Goal: Transaction & Acquisition: Purchase product/service

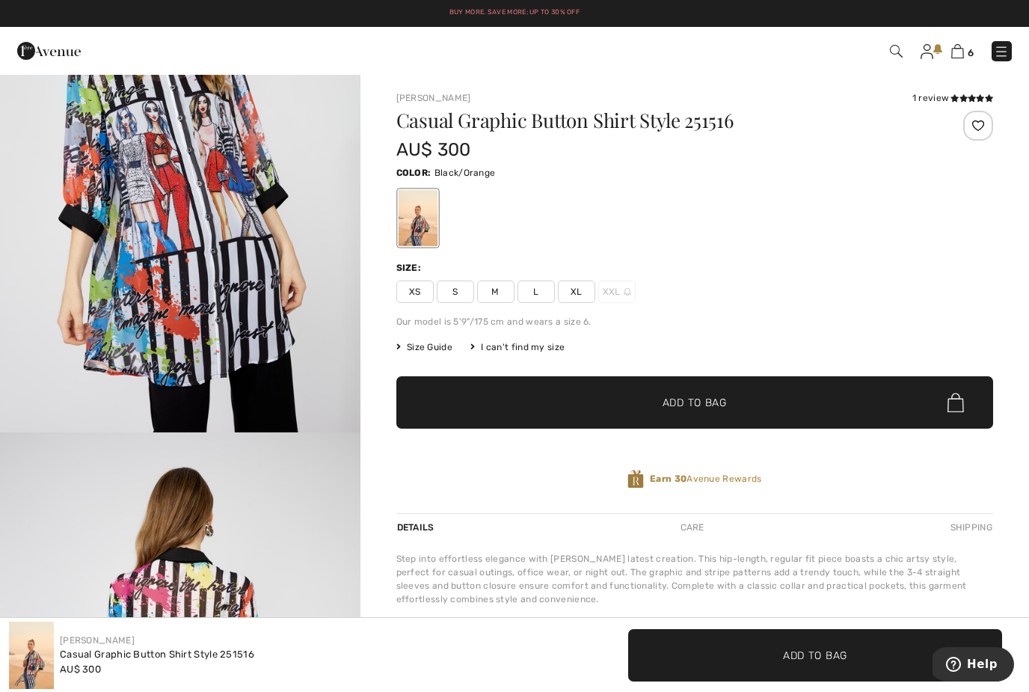
click at [976, 46] on span "6" at bounding box center [726, 51] width 570 height 20
click at [967, 47] on span "6" at bounding box center [970, 52] width 6 height 11
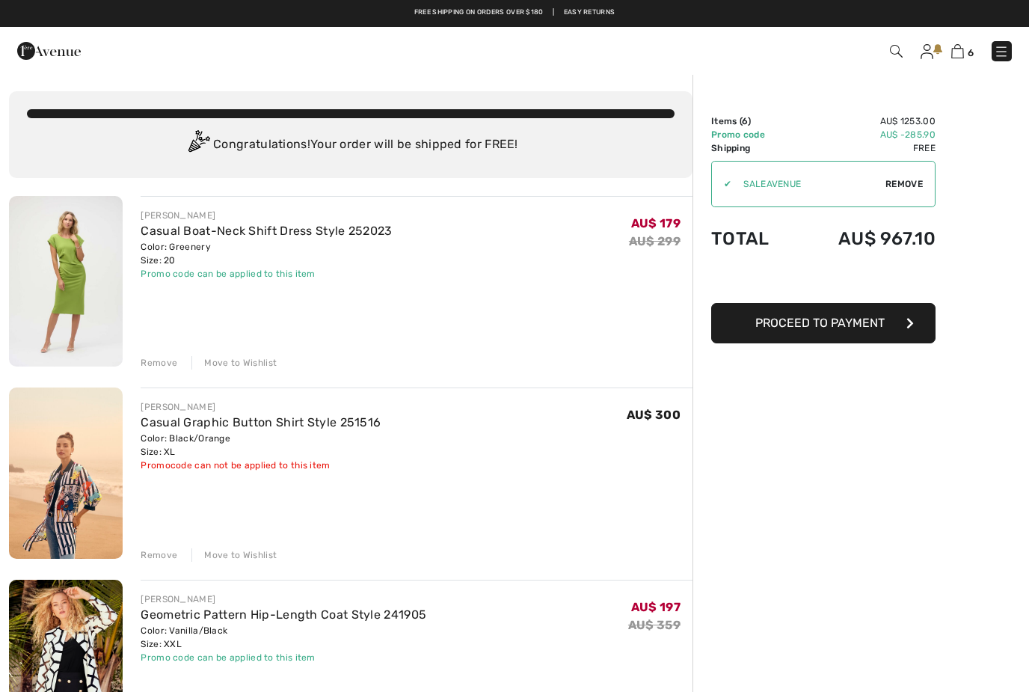
click at [162, 368] on div "Remove" at bounding box center [159, 362] width 37 height 13
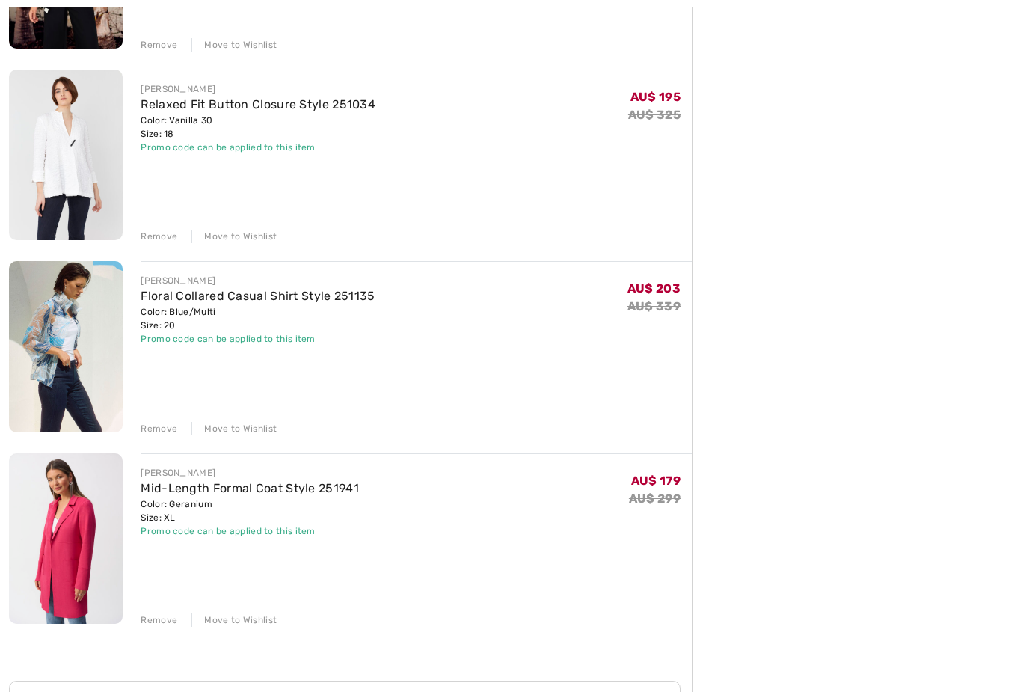
scroll to position [510, 0]
click at [76, 564] on img at bounding box center [66, 538] width 114 height 170
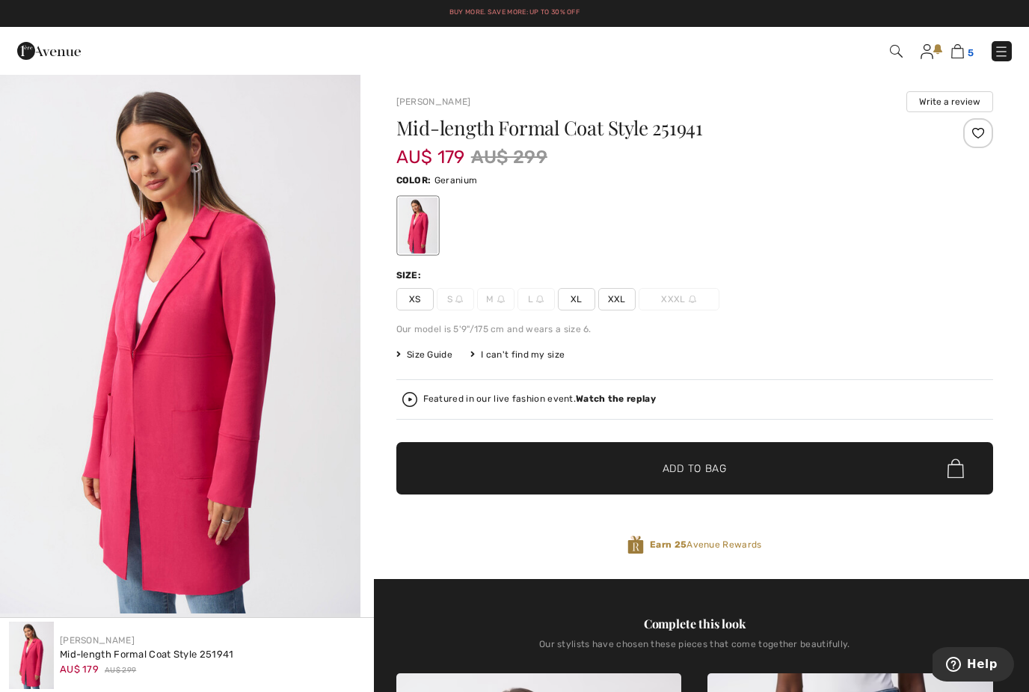
click at [961, 45] on img at bounding box center [957, 51] width 13 height 14
click at [964, 50] on img at bounding box center [957, 51] width 13 height 14
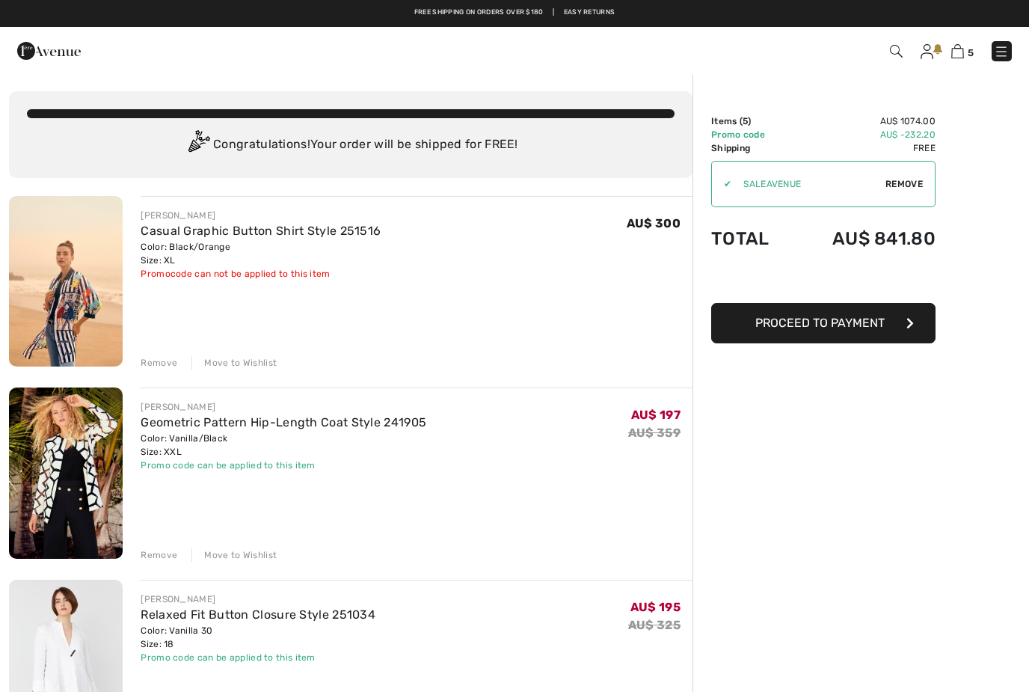
click at [70, 475] on img at bounding box center [66, 472] width 114 height 170
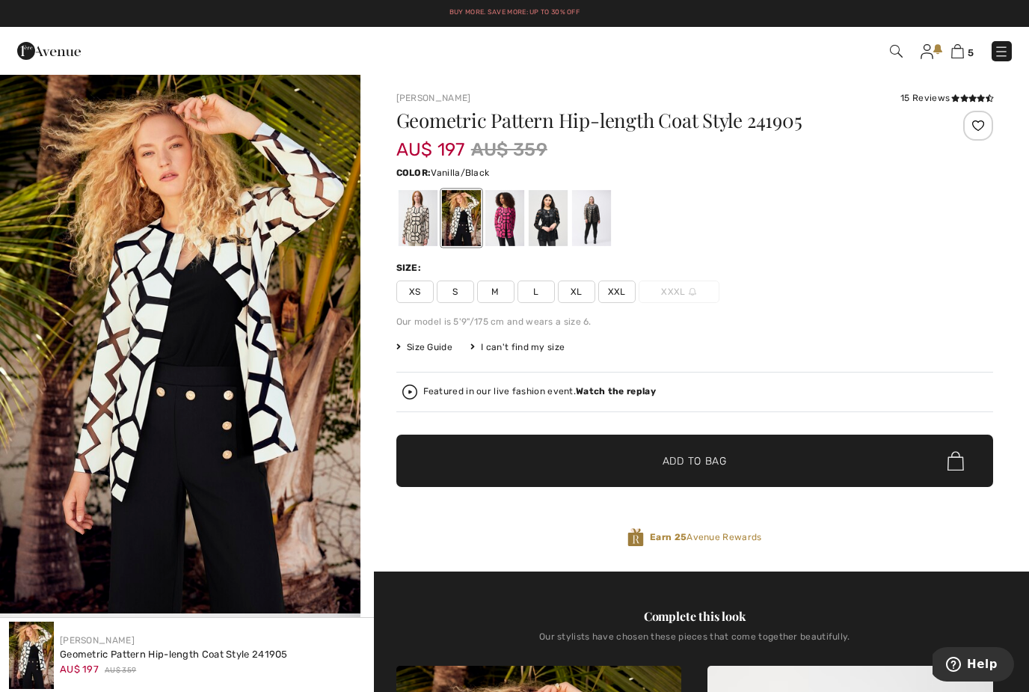
click at [576, 294] on span "XL" at bounding box center [576, 291] width 37 height 22
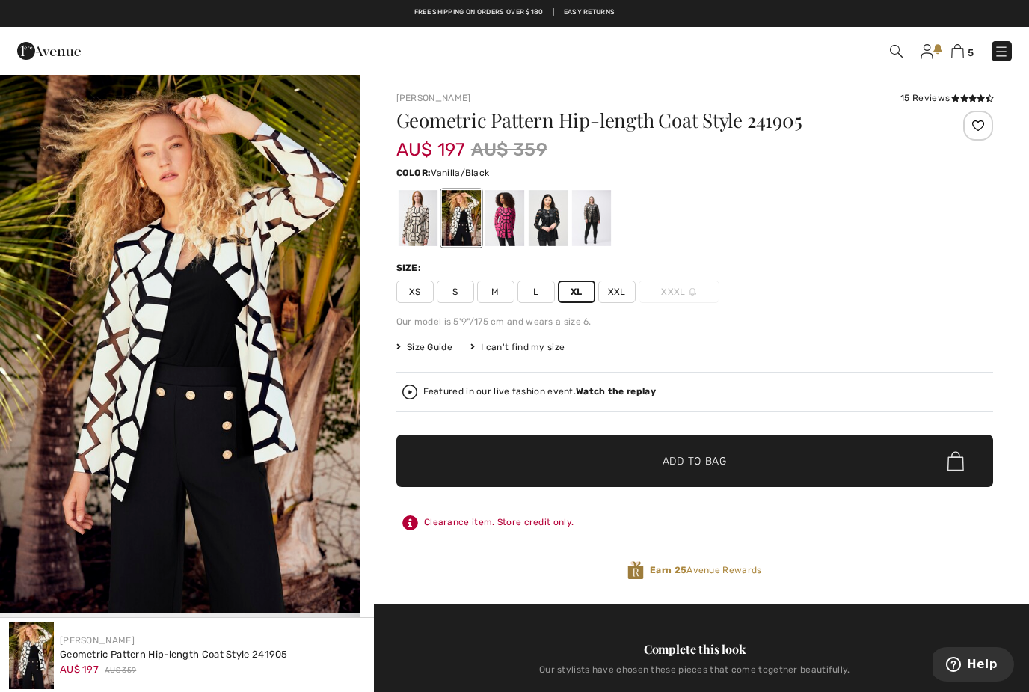
click at [601, 464] on span "✔ Added to Bag Add to Bag" at bounding box center [694, 460] width 597 height 52
click at [508, 215] on div at bounding box center [503, 218] width 39 height 56
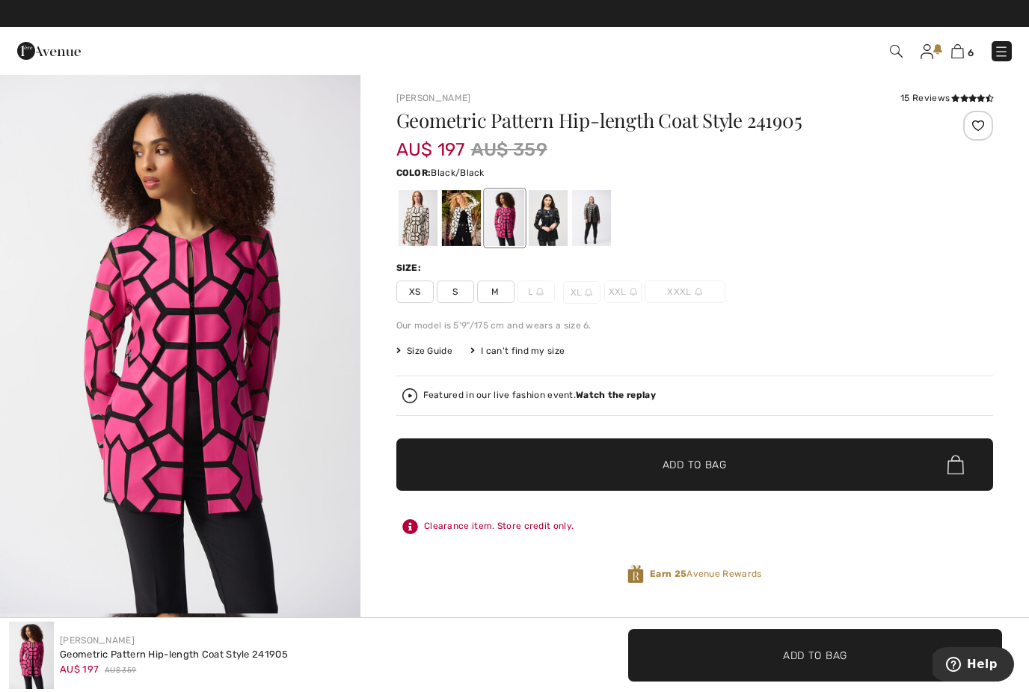
click at [547, 224] on div at bounding box center [547, 218] width 39 height 56
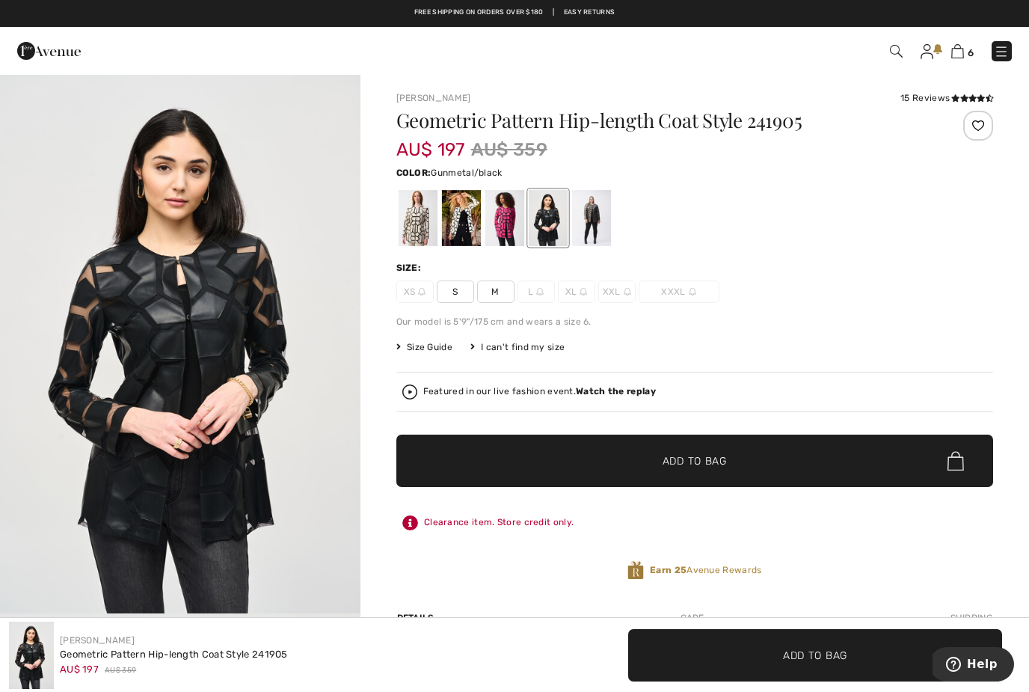
click at [592, 224] on div at bounding box center [590, 218] width 39 height 56
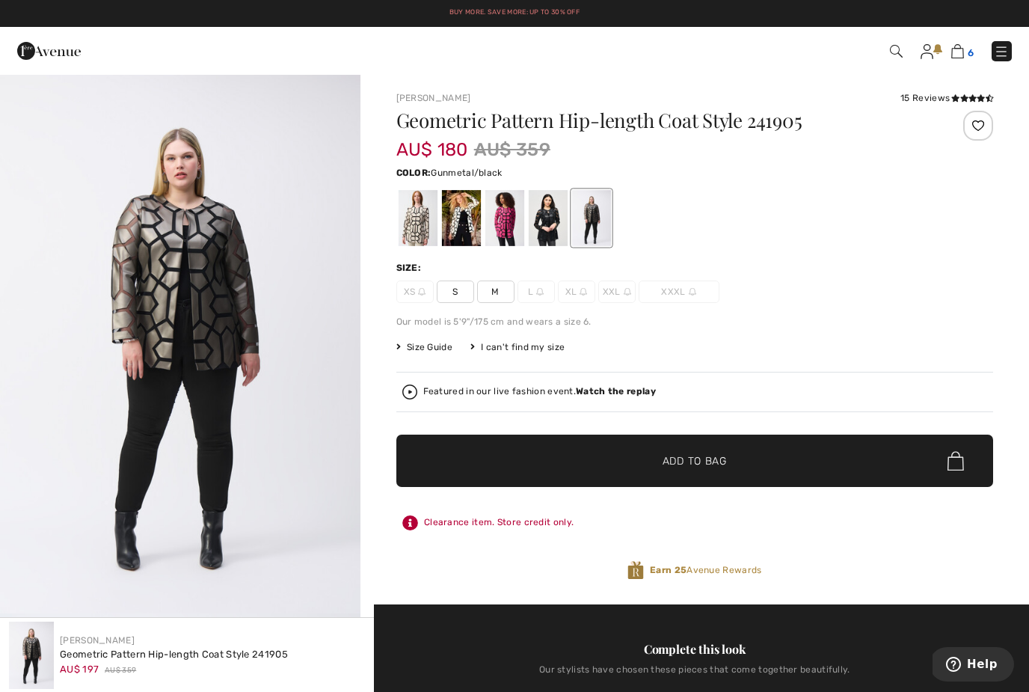
click at [955, 58] on img at bounding box center [957, 51] width 13 height 14
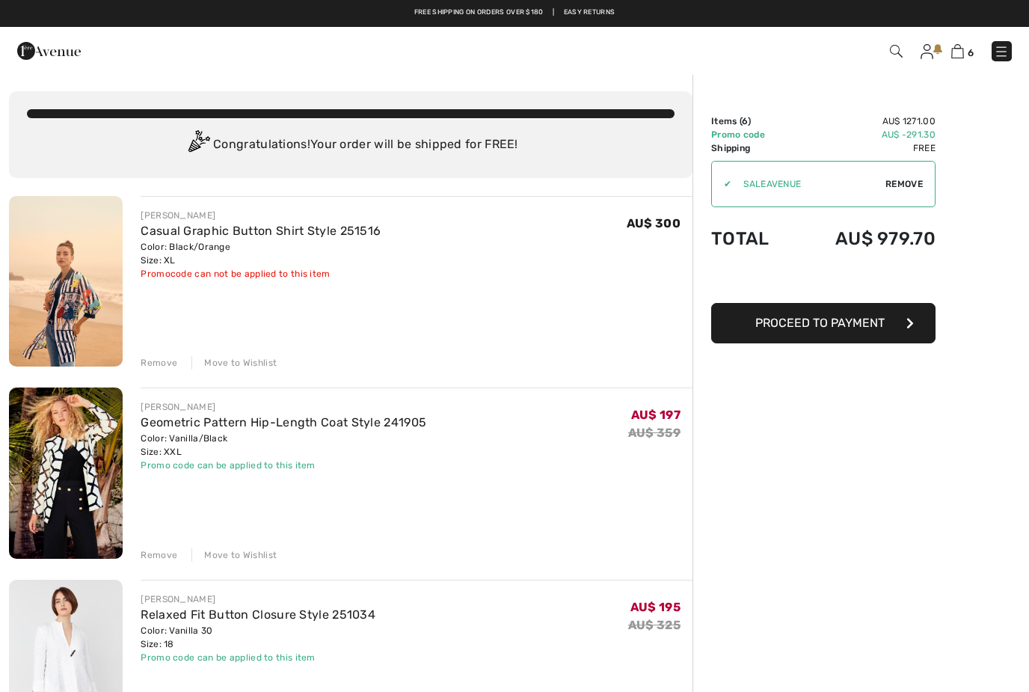
click at [161, 556] on div "Remove" at bounding box center [159, 554] width 37 height 13
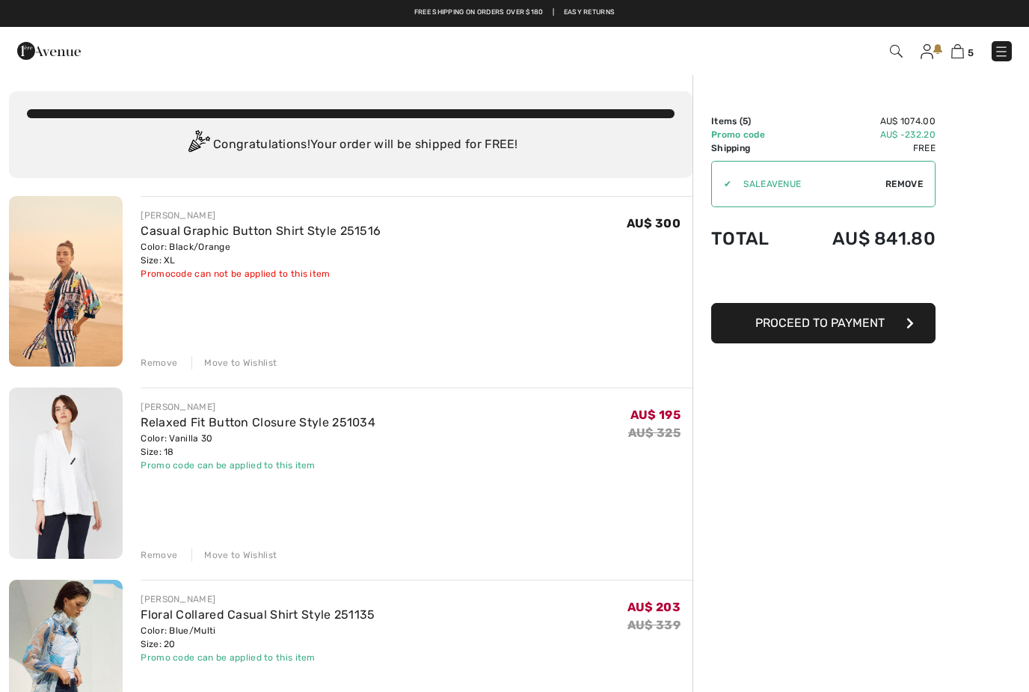
click at [72, 492] on img at bounding box center [66, 472] width 114 height 170
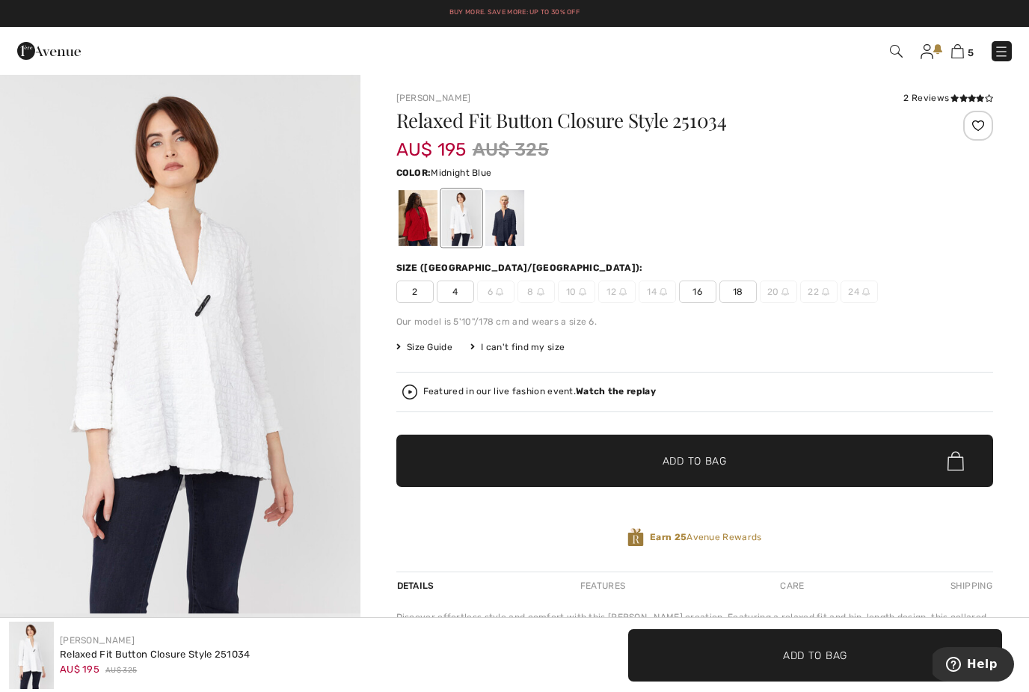
click at [504, 221] on div at bounding box center [503, 218] width 39 height 56
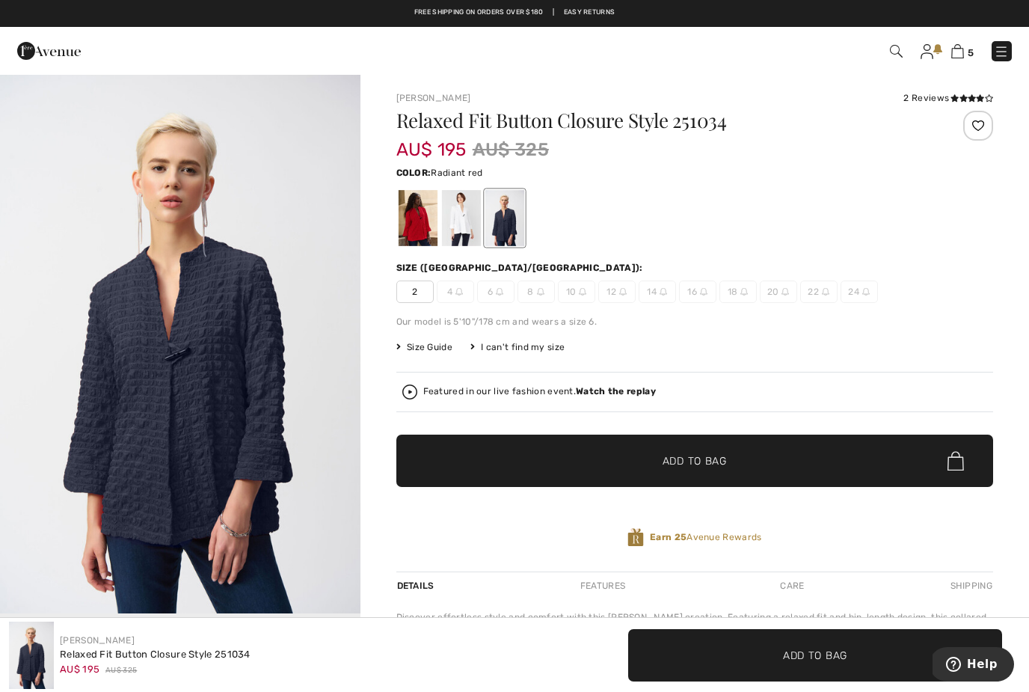
click at [412, 219] on div at bounding box center [417, 218] width 39 height 56
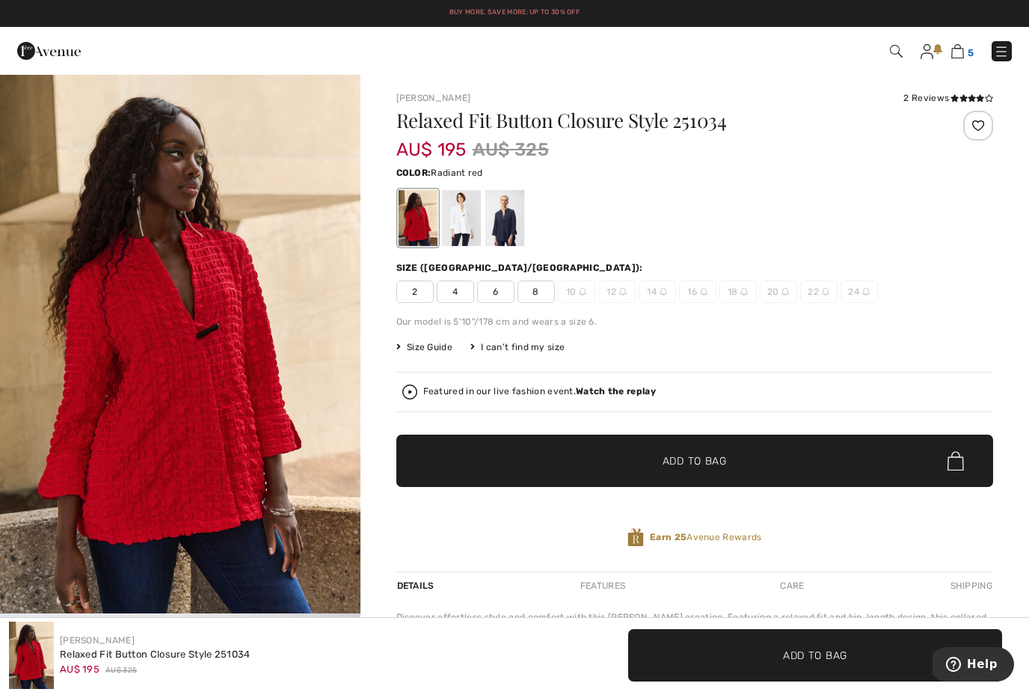
click at [959, 58] on img at bounding box center [957, 51] width 13 height 14
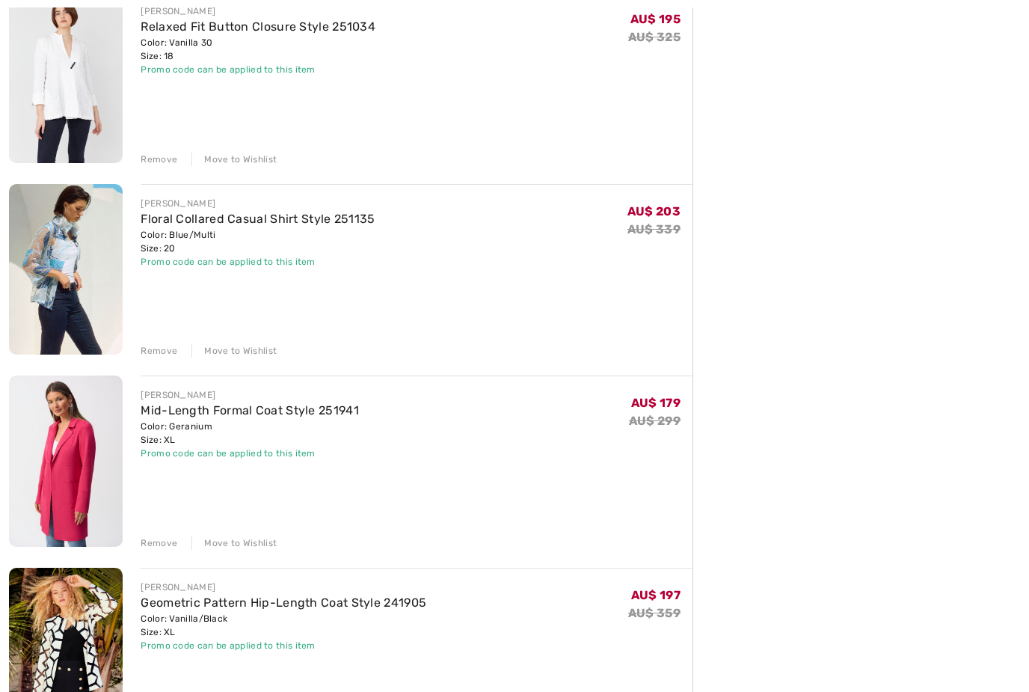
scroll to position [396, 0]
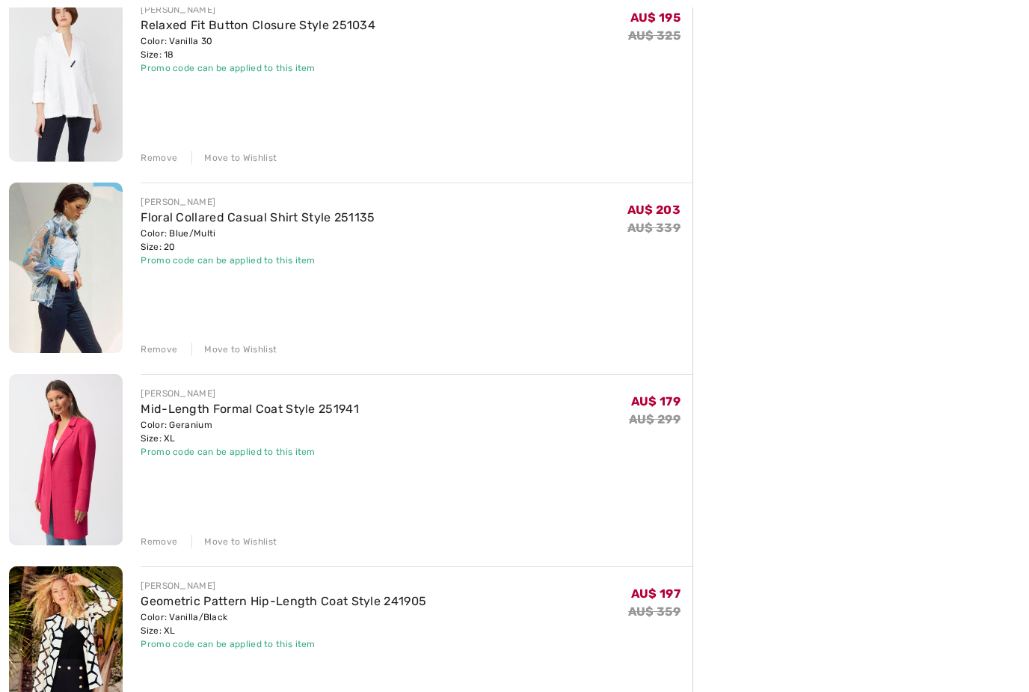
click at [86, 638] on img at bounding box center [66, 652] width 114 height 170
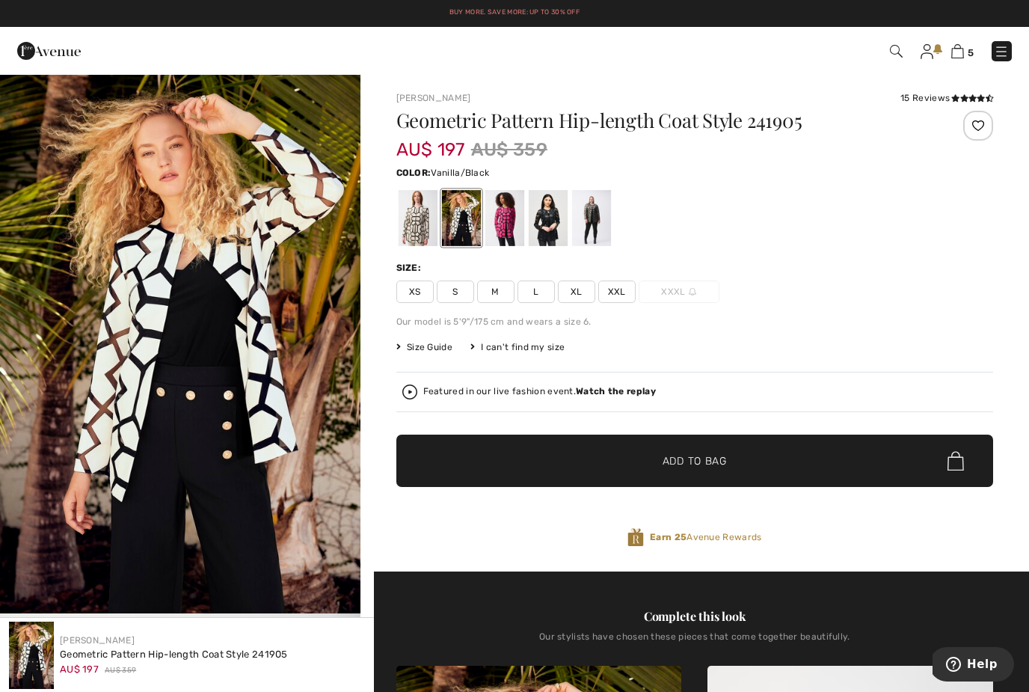
scroll to position [2, 0]
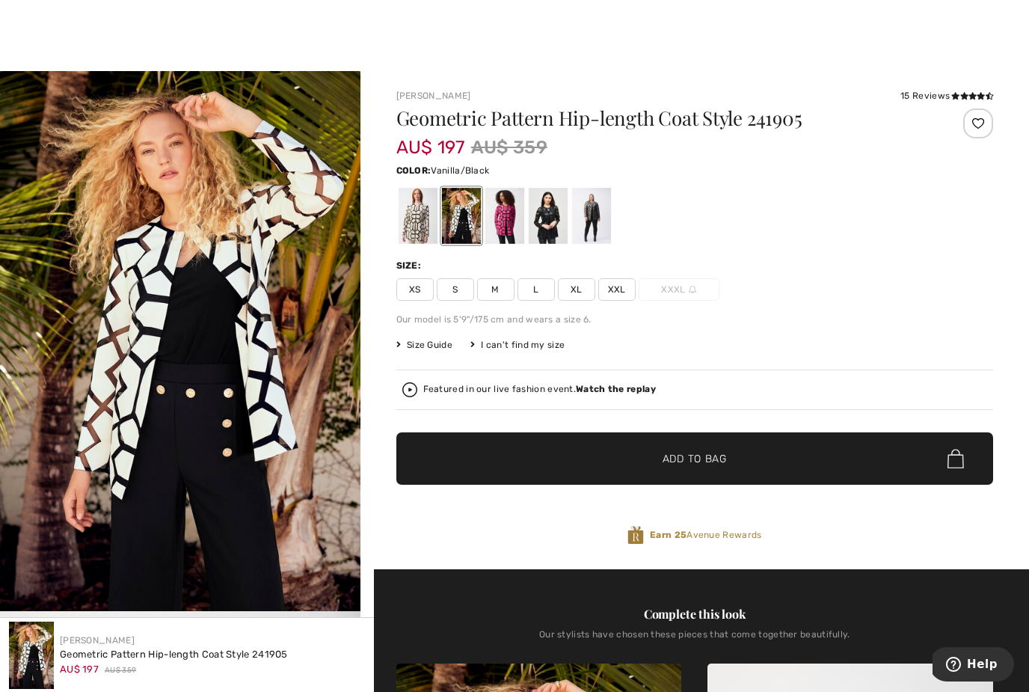
click at [419, 387] on div "Featured in our live fashion event. Watch the replay" at bounding box center [694, 389] width 585 height 15
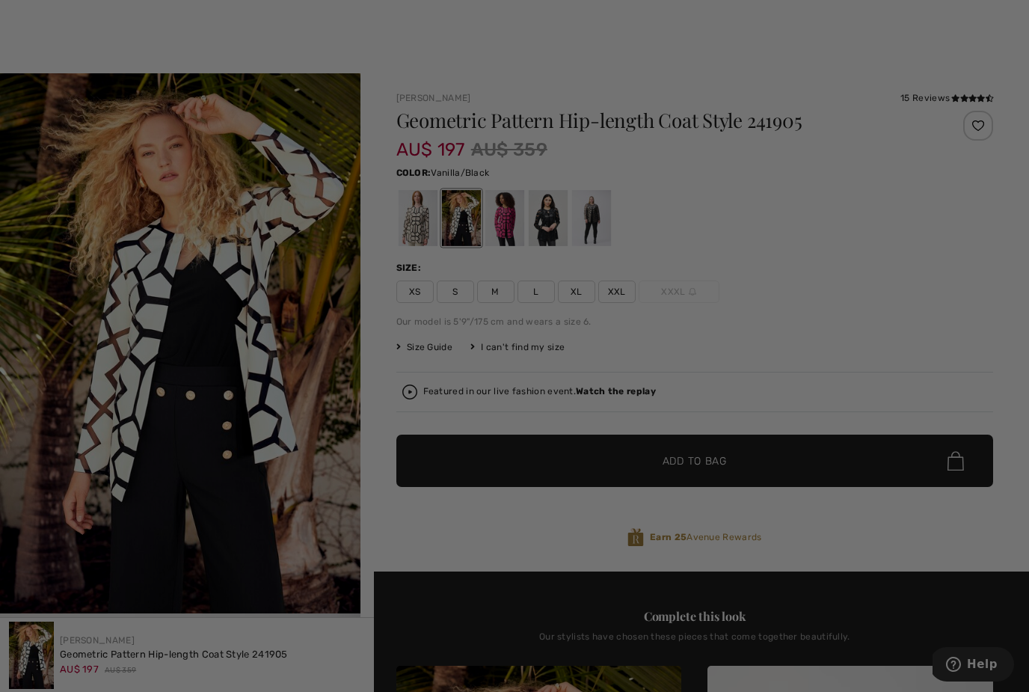
scroll to position [0, 0]
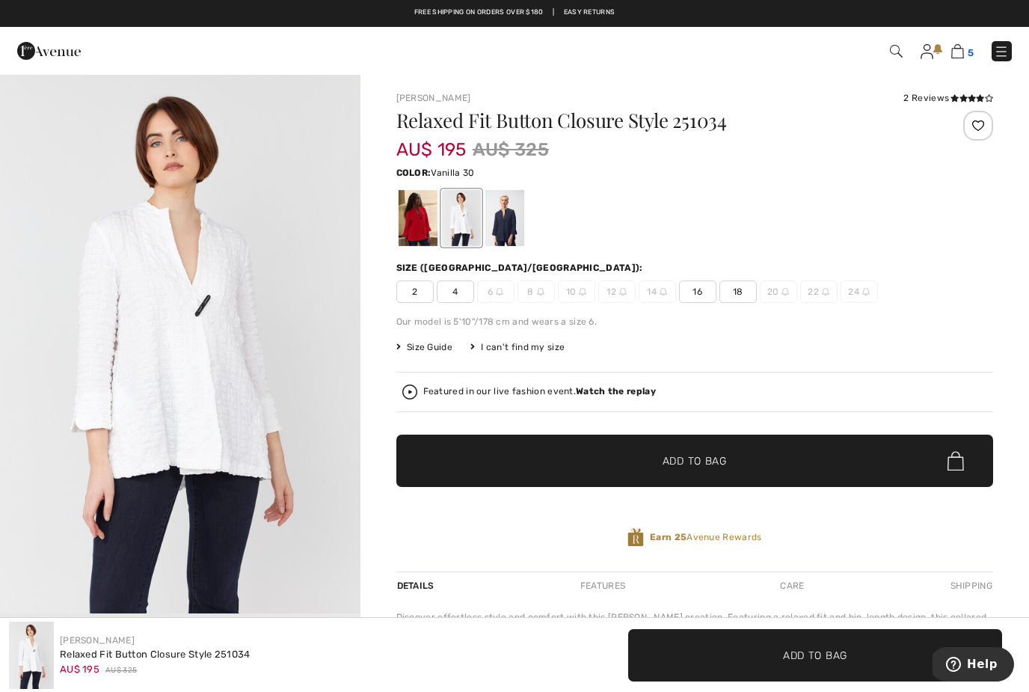
click at [964, 58] on img at bounding box center [957, 51] width 13 height 14
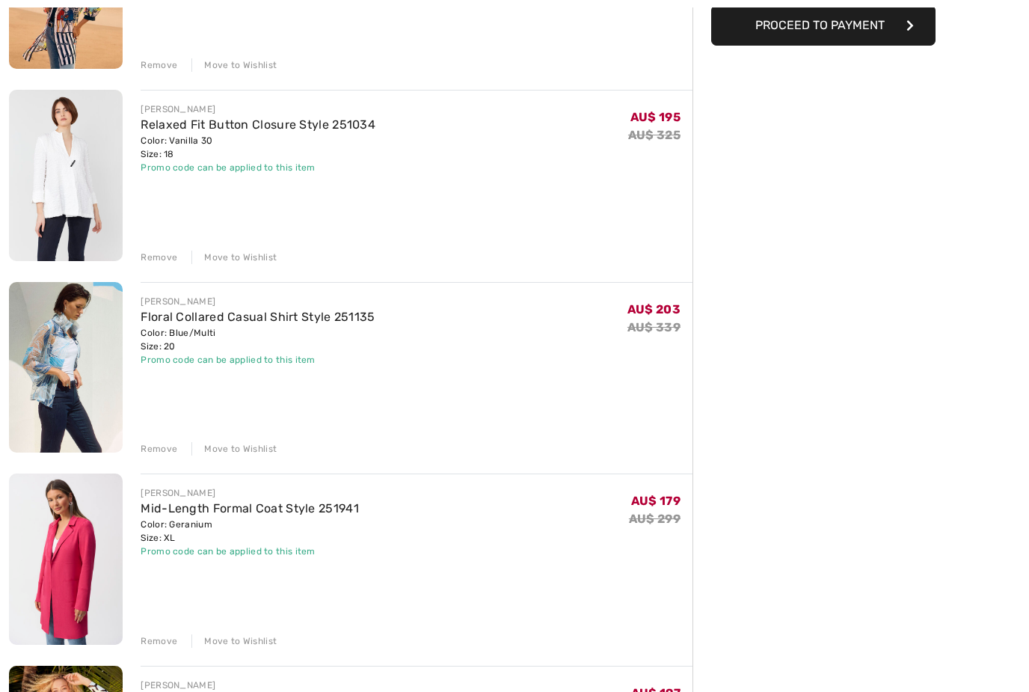
scroll to position [298, 0]
click at [55, 363] on img at bounding box center [66, 367] width 114 height 170
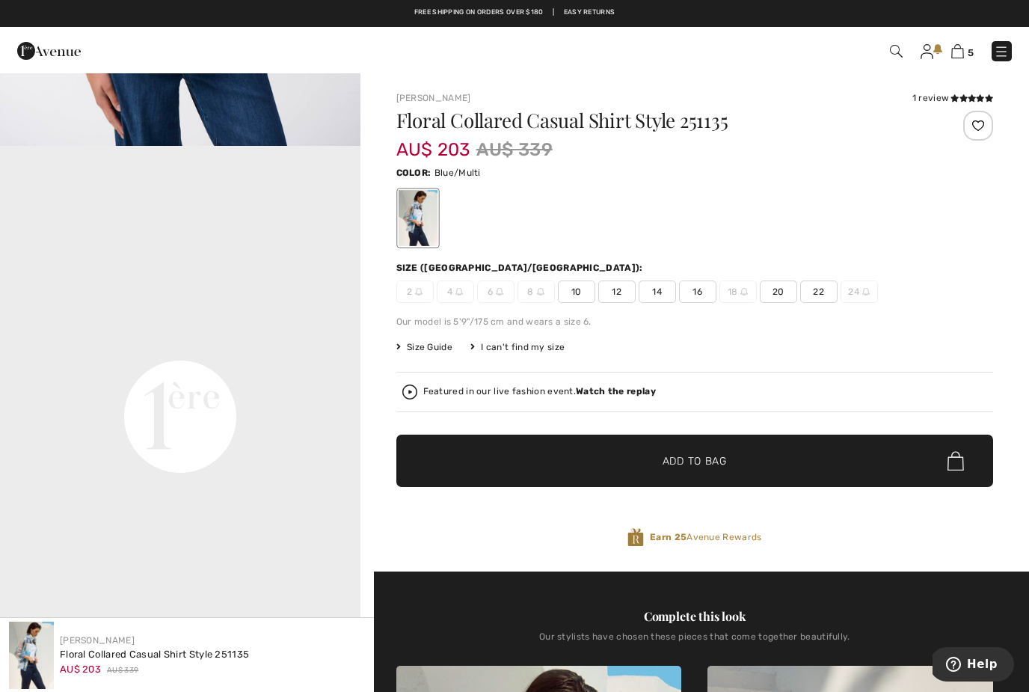
scroll to position [1008, 0]
click at [973, 43] on link "5" at bounding box center [962, 51] width 22 height 18
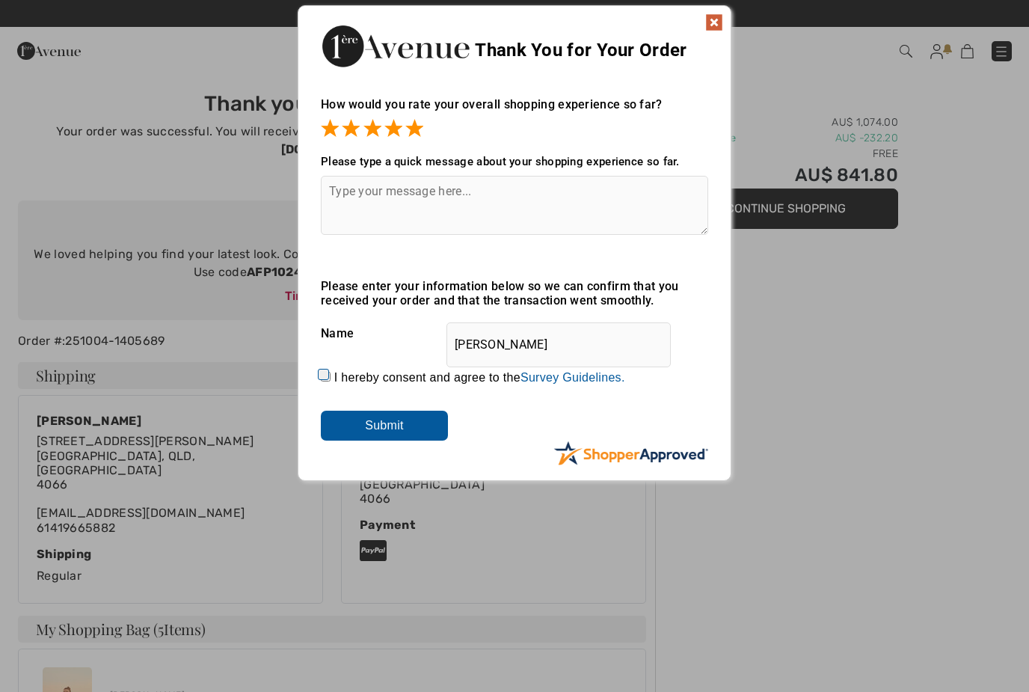
click at [469, 196] on textarea at bounding box center [514, 205] width 387 height 59
type textarea "Excellent value."
click at [412, 418] on input "Submit" at bounding box center [384, 425] width 127 height 30
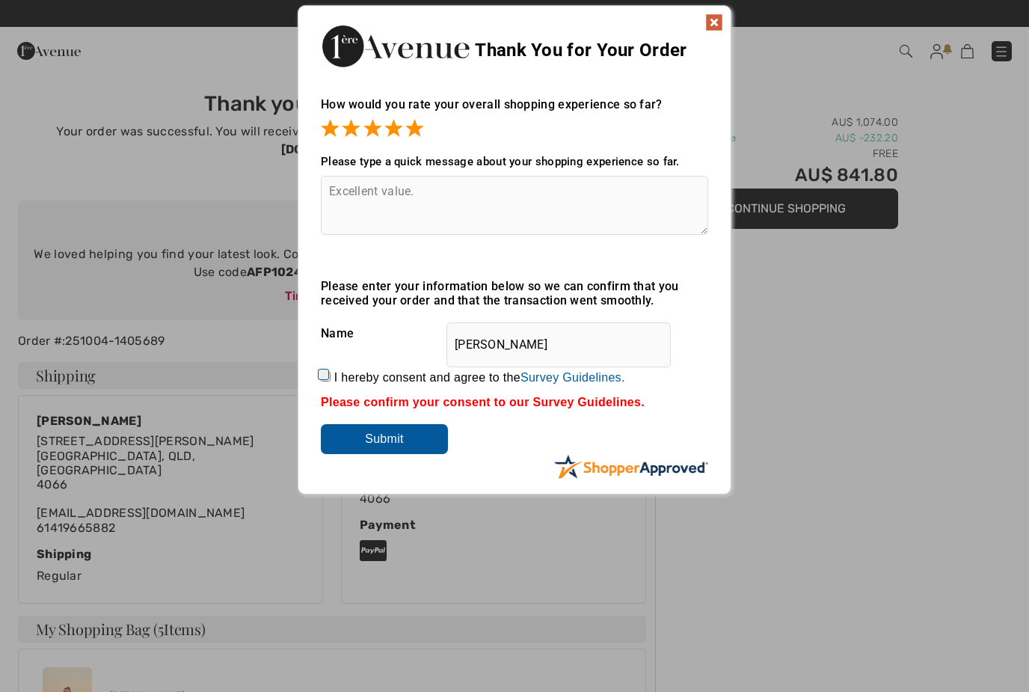
click at [330, 378] on input "I hereby consent and agree to the By submitting a review, you grant permission …" at bounding box center [326, 377] width 10 height 10
checkbox input "true"
click at [425, 437] on input "Submit" at bounding box center [384, 439] width 127 height 30
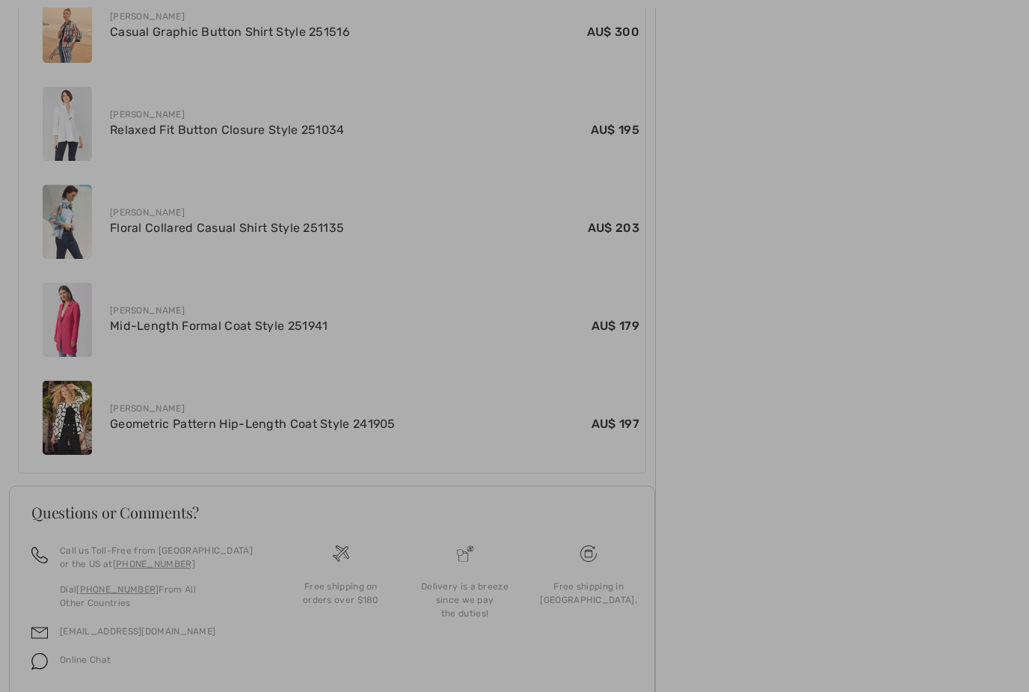
scroll to position [677, 0]
